Goal: Task Accomplishment & Management: Use online tool/utility

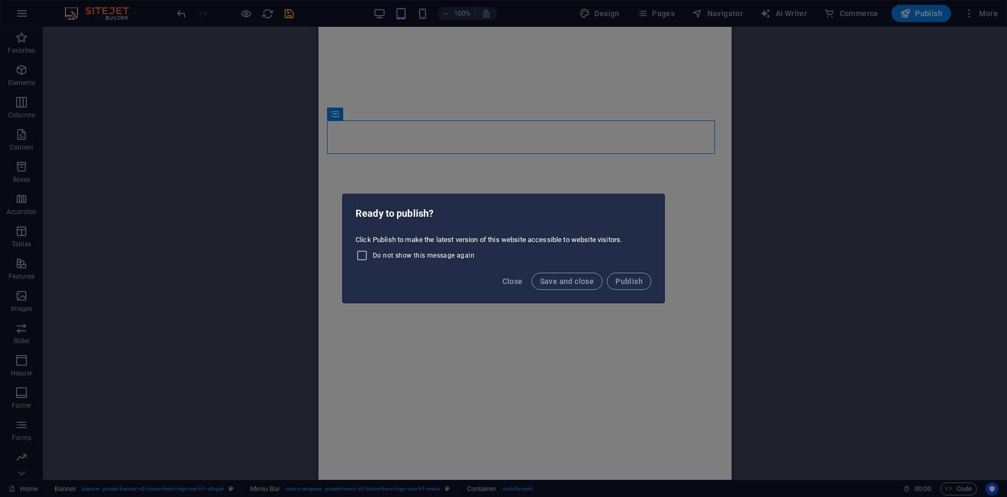
click at [245, 129] on div "Ready to publish? Click Publish to make the latest version of this website acce…" at bounding box center [503, 248] width 1007 height 497
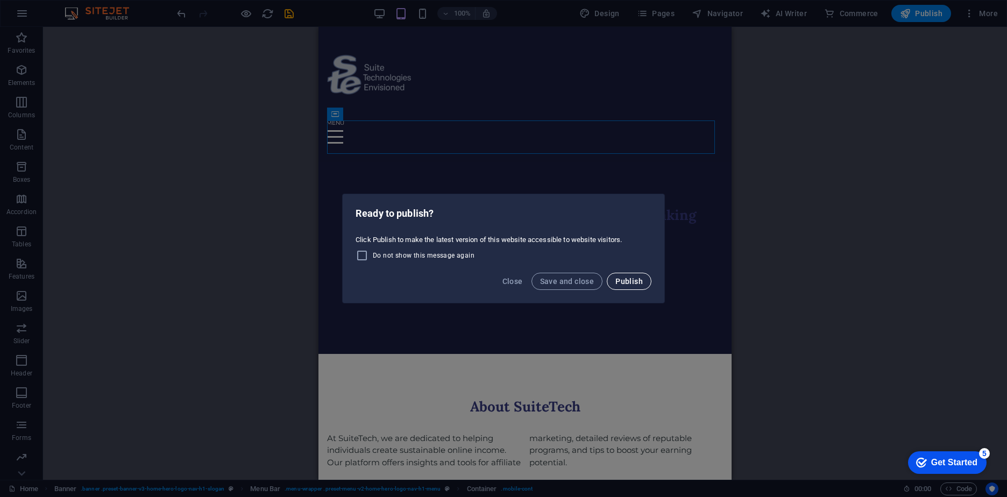
click at [633, 284] on span "Publish" at bounding box center [629, 281] width 27 height 9
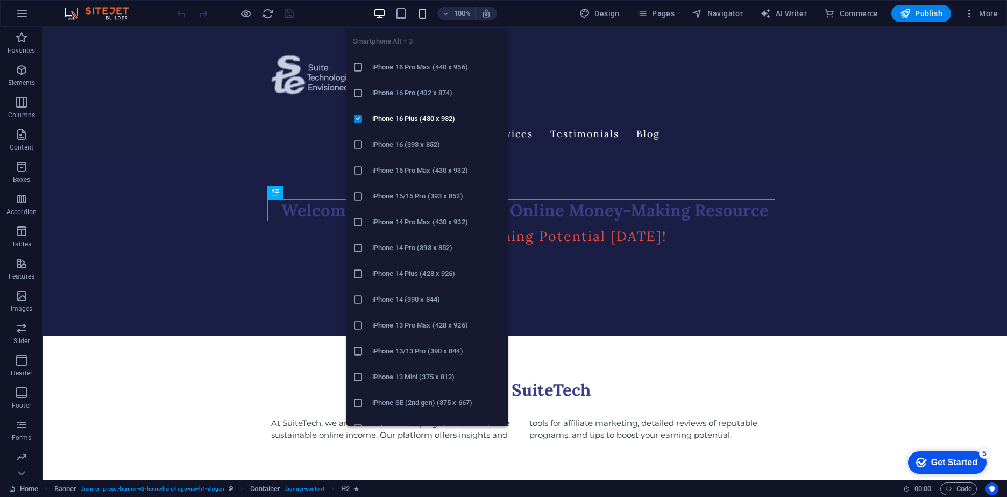
click at [425, 15] on icon "button" at bounding box center [423, 14] width 12 height 12
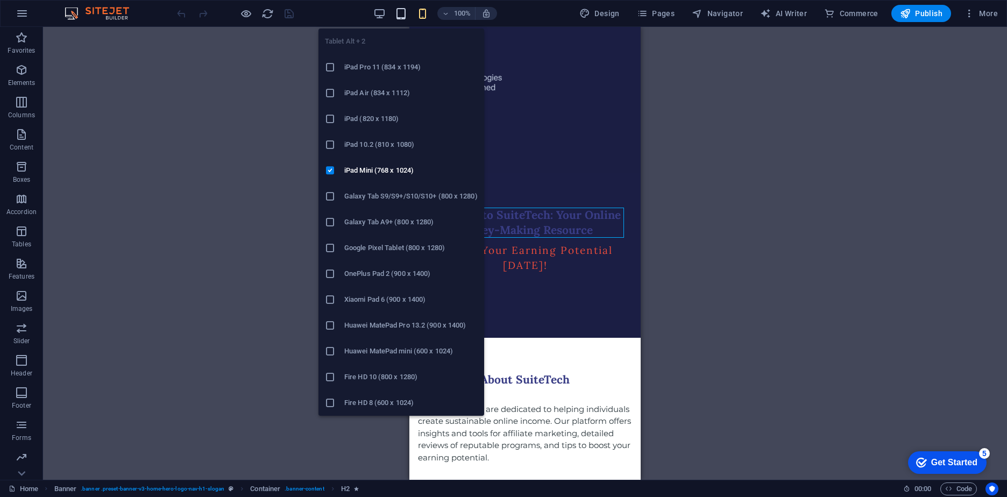
click at [404, 15] on icon "button" at bounding box center [401, 14] width 12 height 12
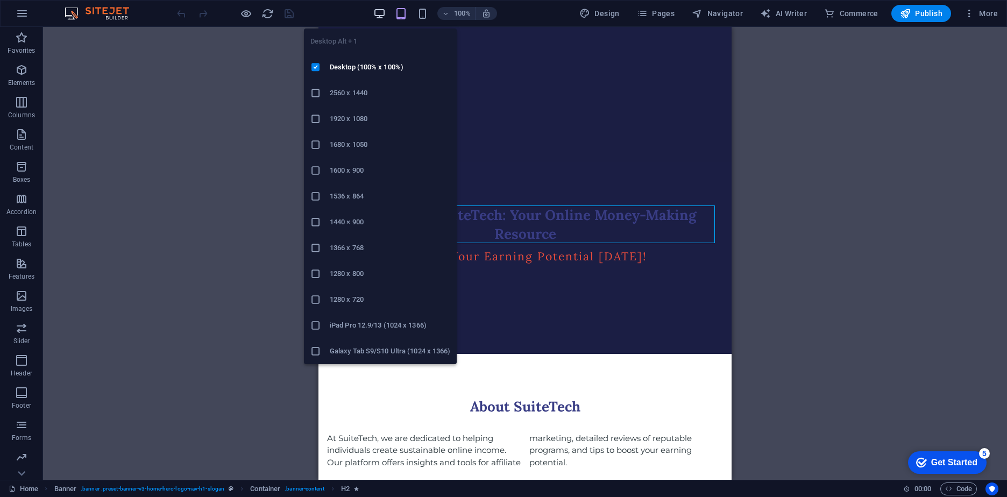
click at [380, 18] on icon "button" at bounding box center [379, 14] width 12 height 12
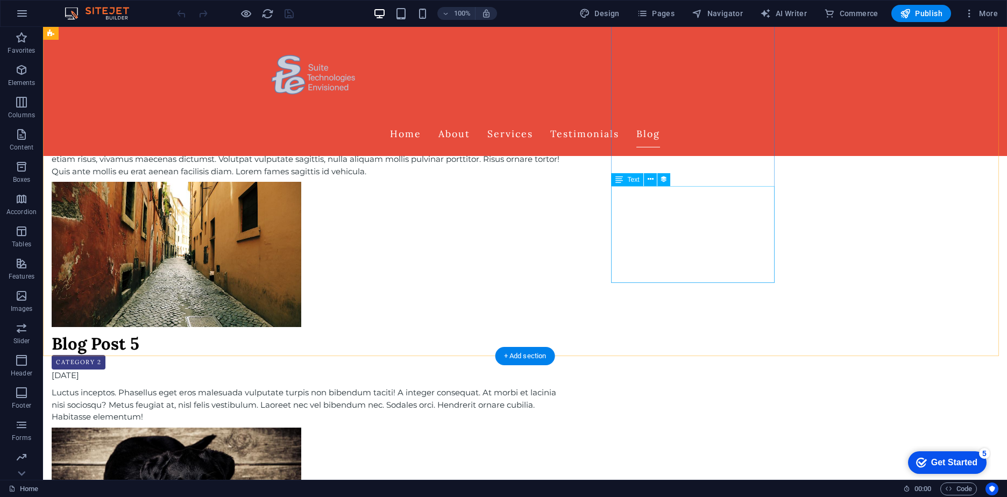
scroll to position [3965, 0]
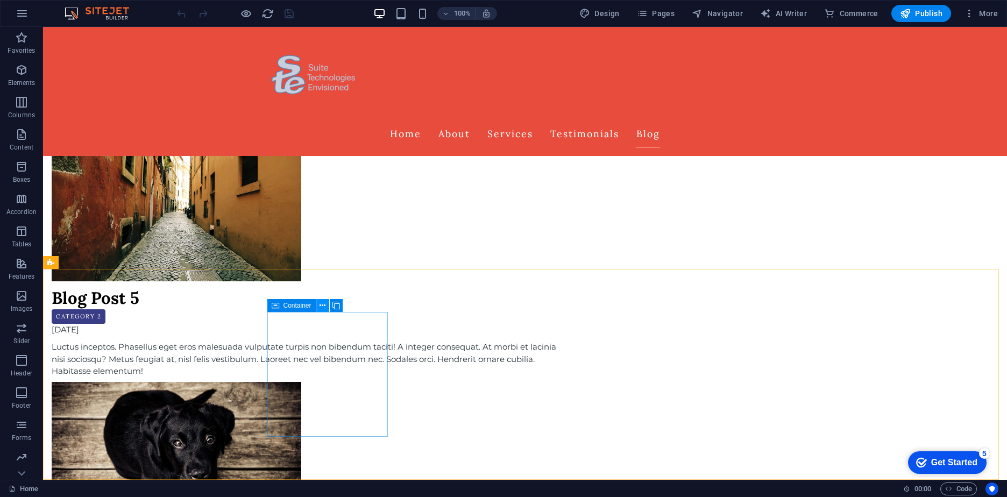
click at [321, 307] on icon at bounding box center [323, 305] width 6 height 11
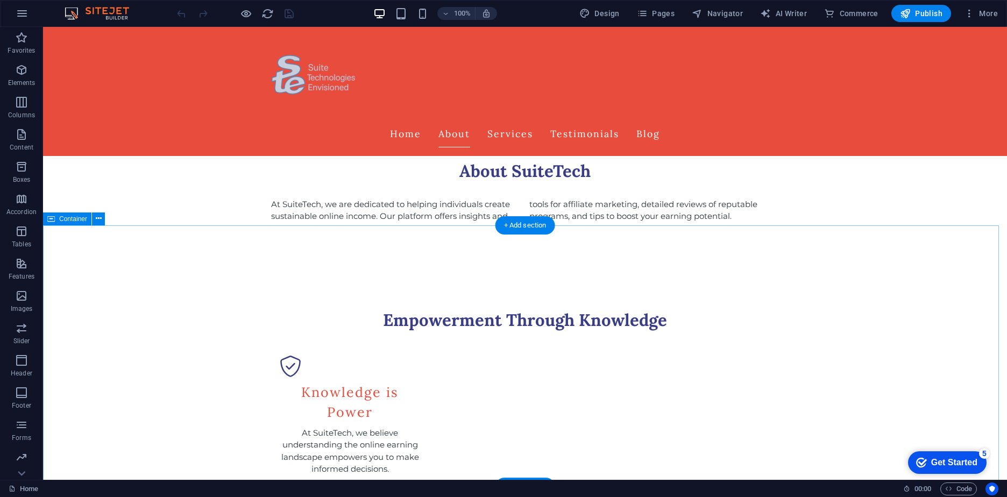
scroll to position [161, 0]
